Goal: Transaction & Acquisition: Download file/media

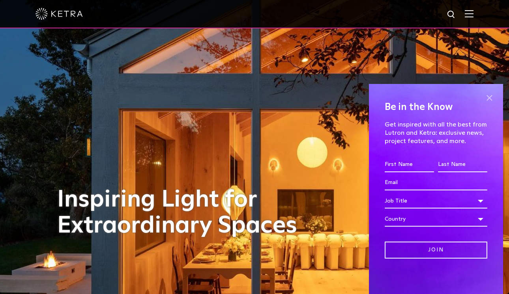
click at [493, 97] on span at bounding box center [489, 98] width 12 height 12
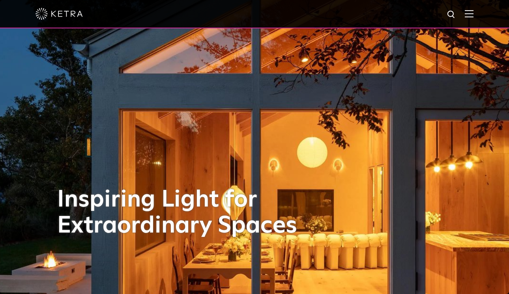
click at [470, 11] on img at bounding box center [468, 13] width 9 height 7
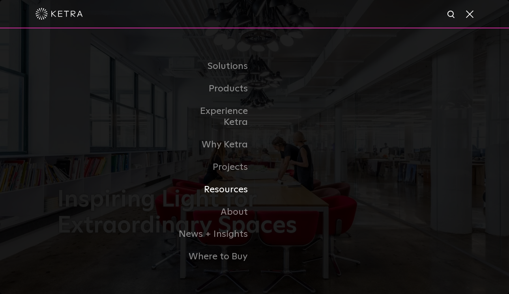
click at [234, 182] on link "Resources" at bounding box center [213, 190] width 81 height 22
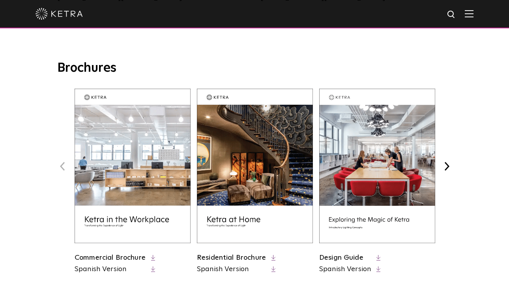
scroll to position [281, 0]
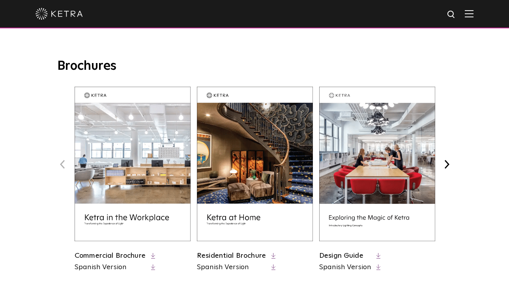
click at [261, 151] on img at bounding box center [255, 164] width 116 height 155
